Goal: Transaction & Acquisition: Purchase product/service

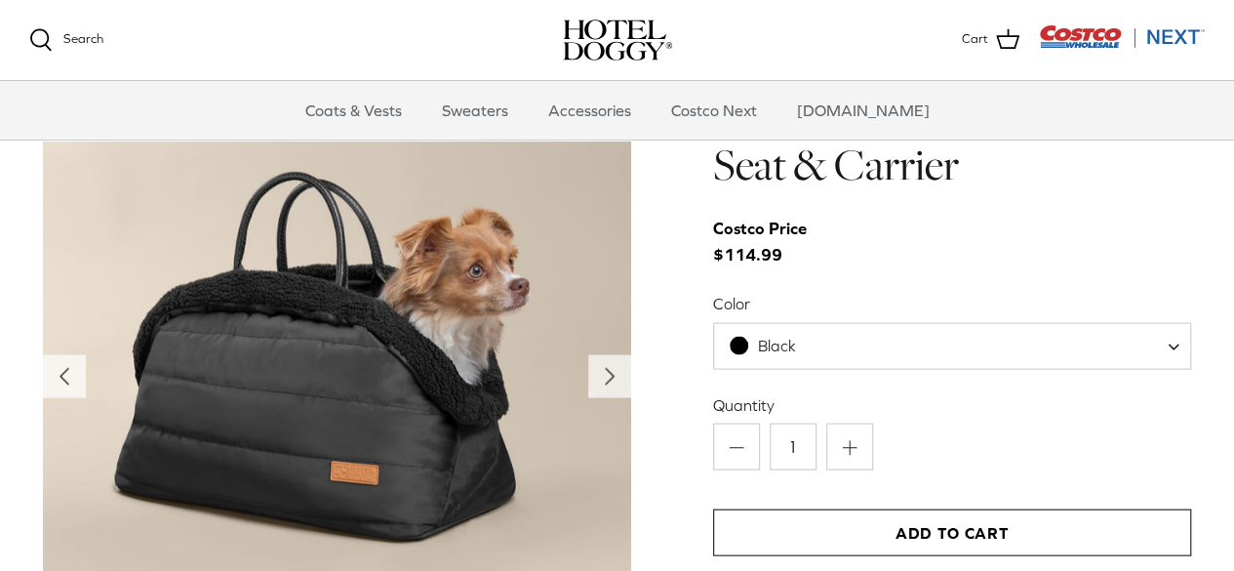
scroll to position [1934, 0]
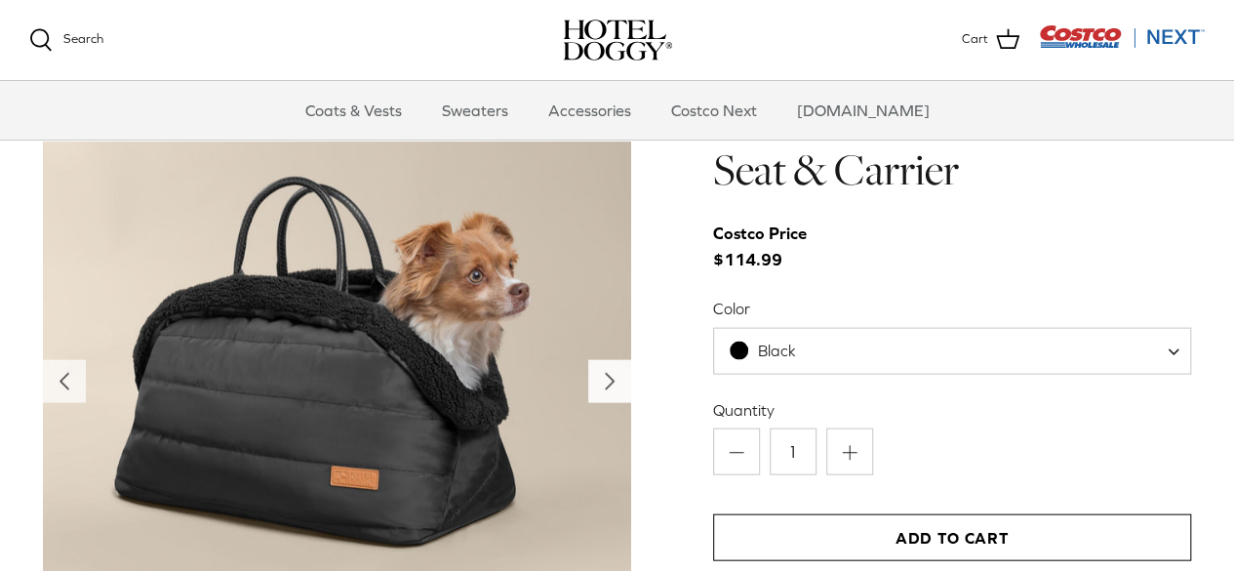
click at [614, 389] on icon "Right" at bounding box center [609, 381] width 31 height 31
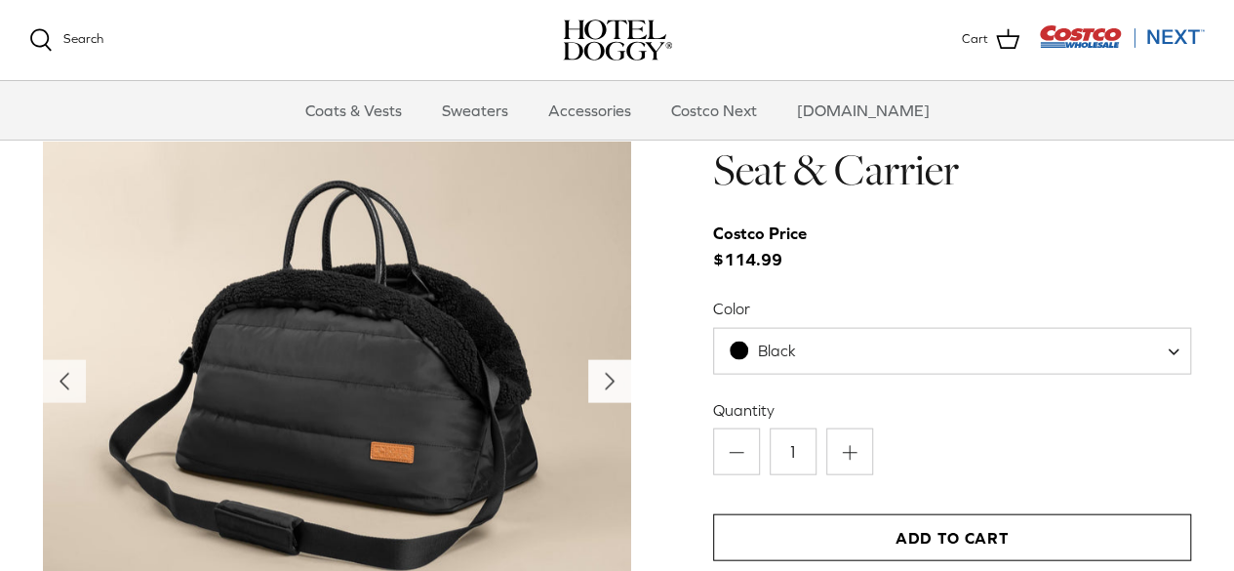
click at [614, 389] on icon "Right" at bounding box center [609, 381] width 31 height 31
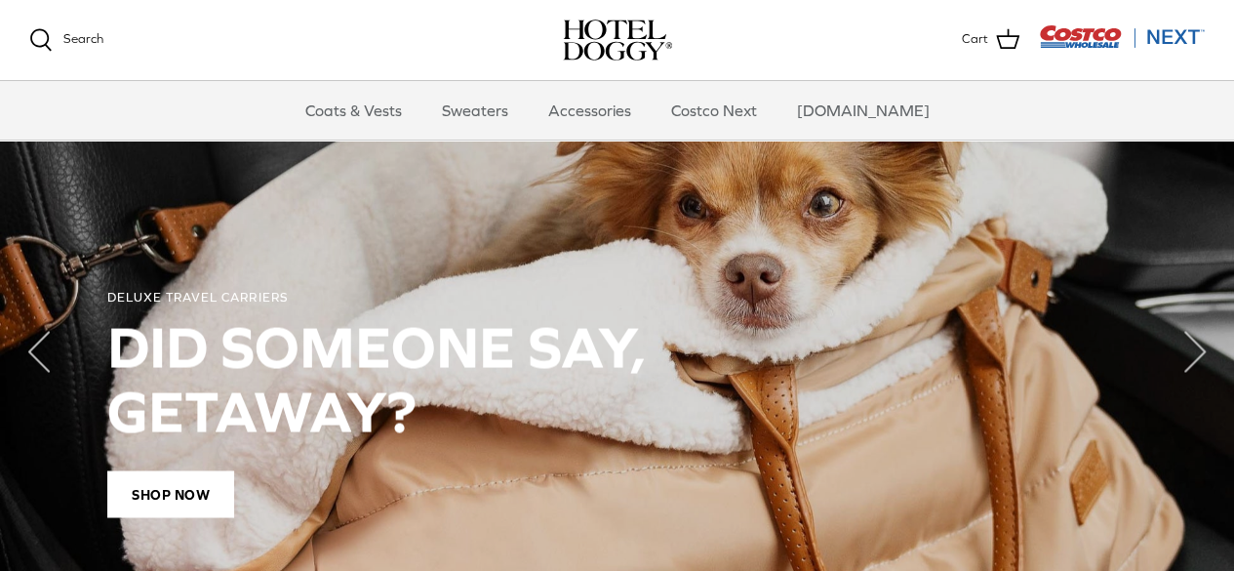
scroll to position [1360, 0]
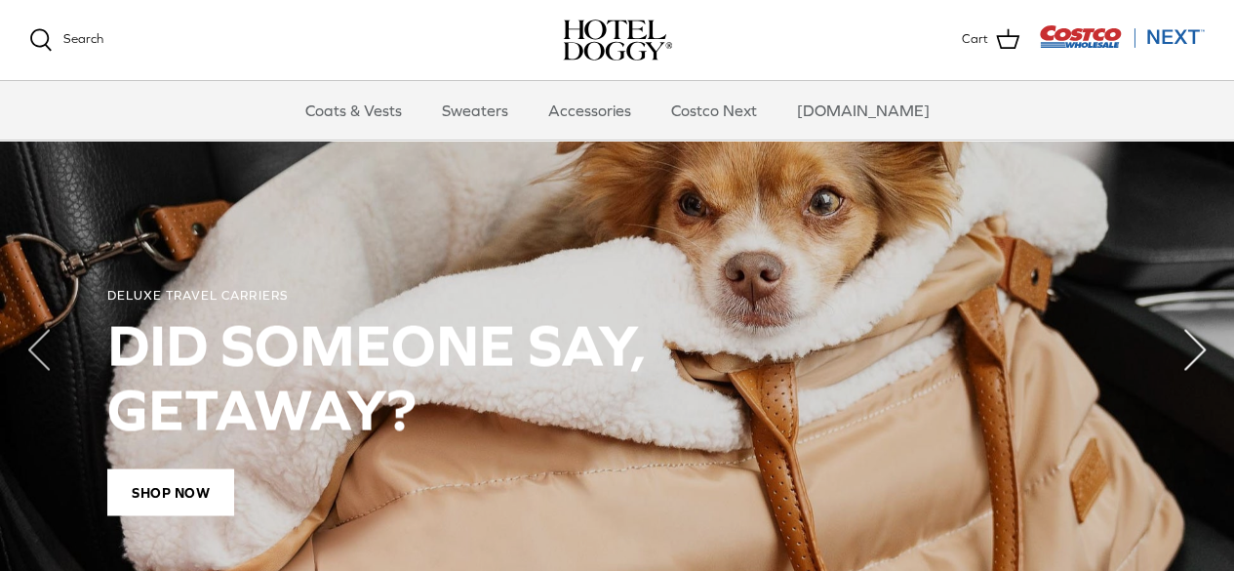
click at [1195, 344] on polyline "Next" at bounding box center [1195, 349] width 20 height 39
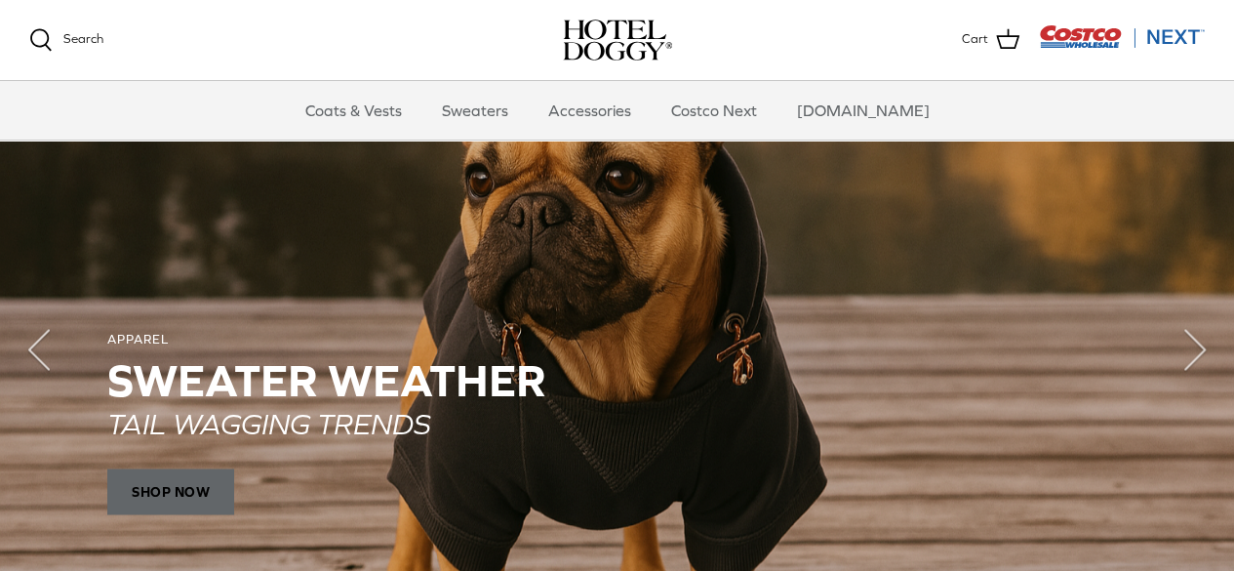
click at [201, 469] on span "SHOP NOW" at bounding box center [170, 491] width 127 height 47
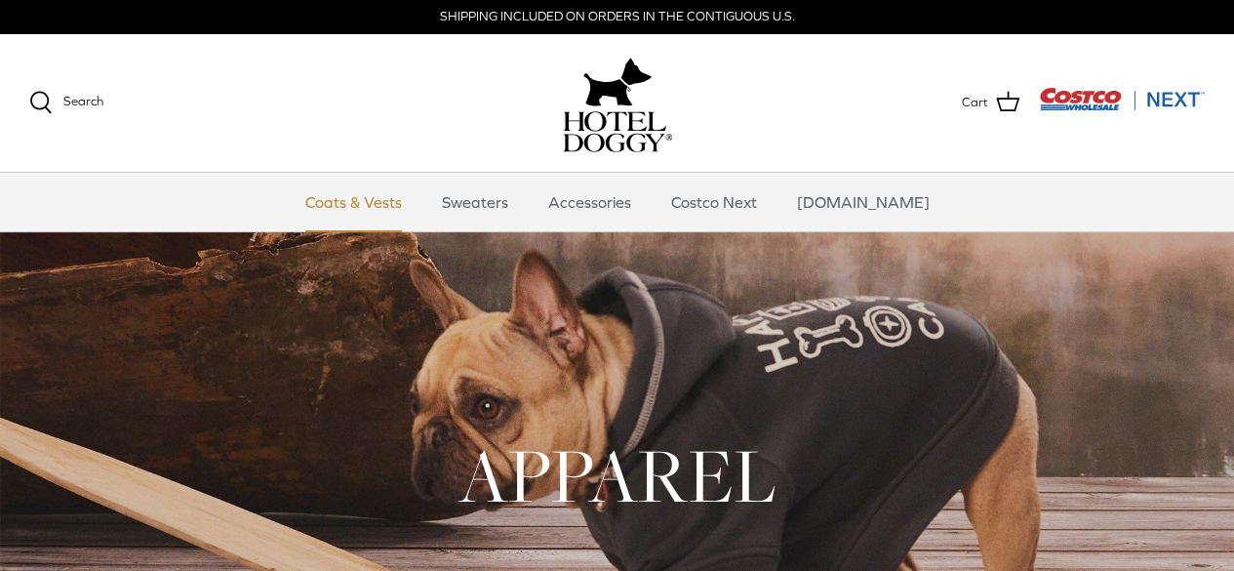
click at [395, 194] on link "Coats & Vests" at bounding box center [354, 202] width 132 height 59
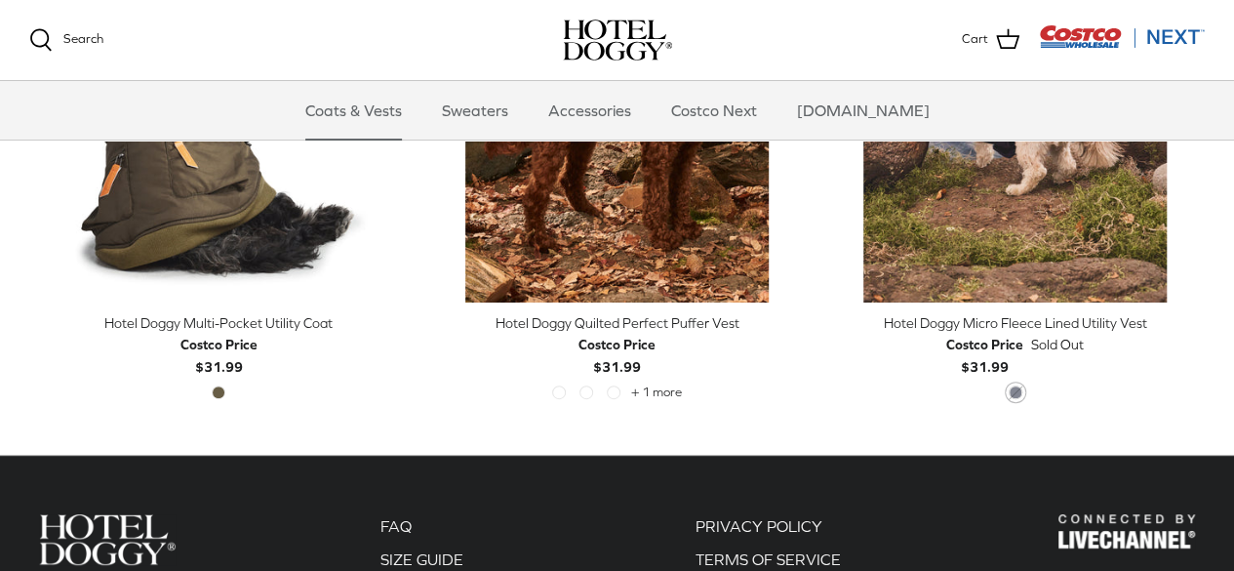
scroll to position [3811, 0]
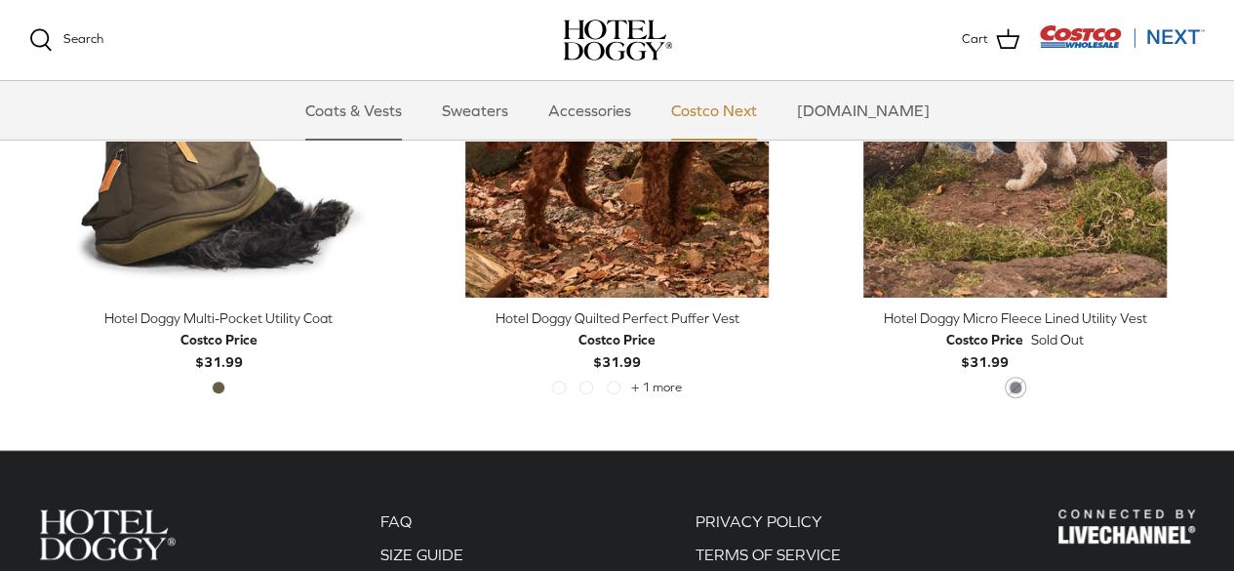
click at [743, 120] on link "Costco Next" at bounding box center [713, 110] width 121 height 59
